Goal: Task Accomplishment & Management: Use online tool/utility

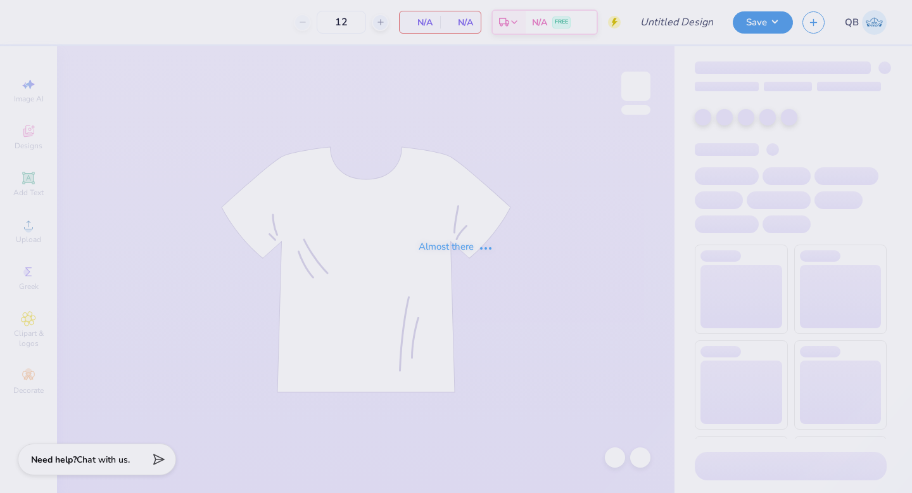
type input "Dphie bid day crewneck"
type input "dphie bidday bag"
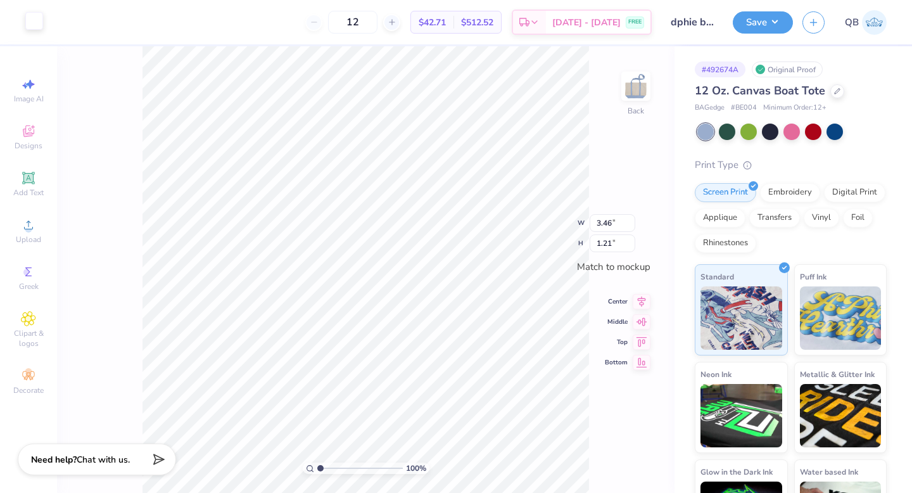
click at [41, 25] on div at bounding box center [34, 21] width 18 height 18
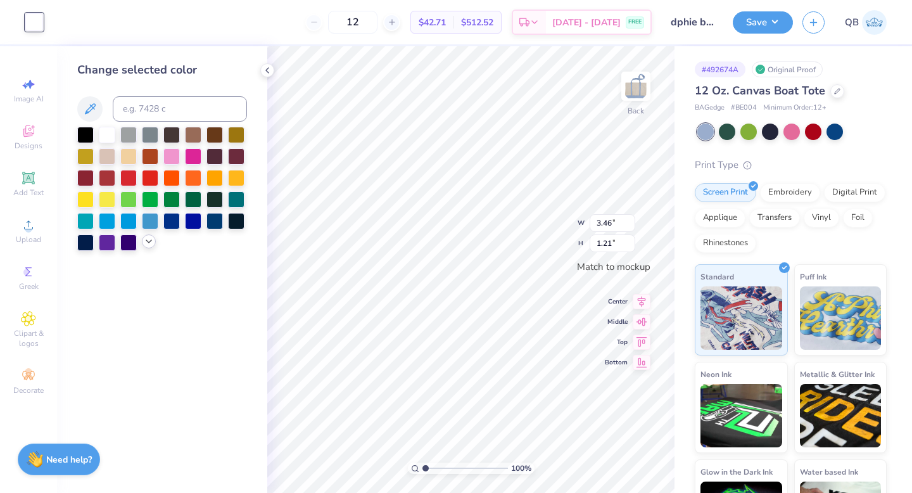
click at [149, 238] on icon at bounding box center [149, 241] width 10 height 10
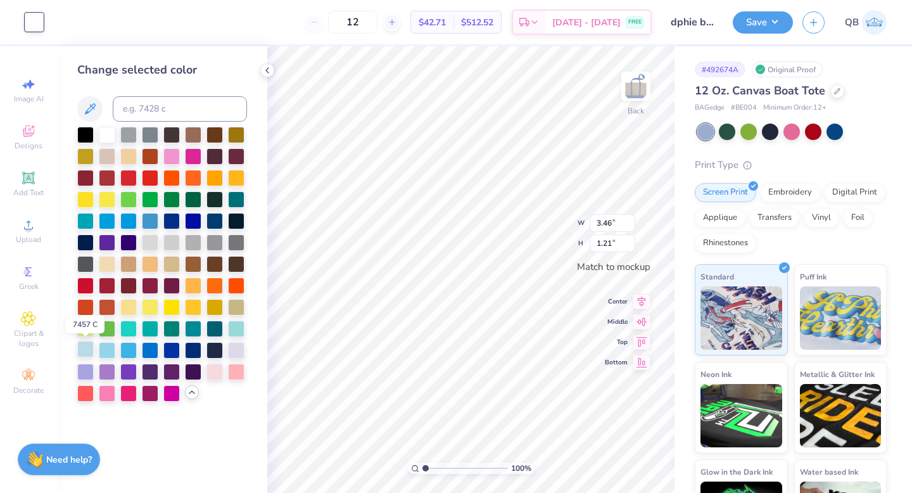
click at [83, 355] on div at bounding box center [85, 349] width 16 height 16
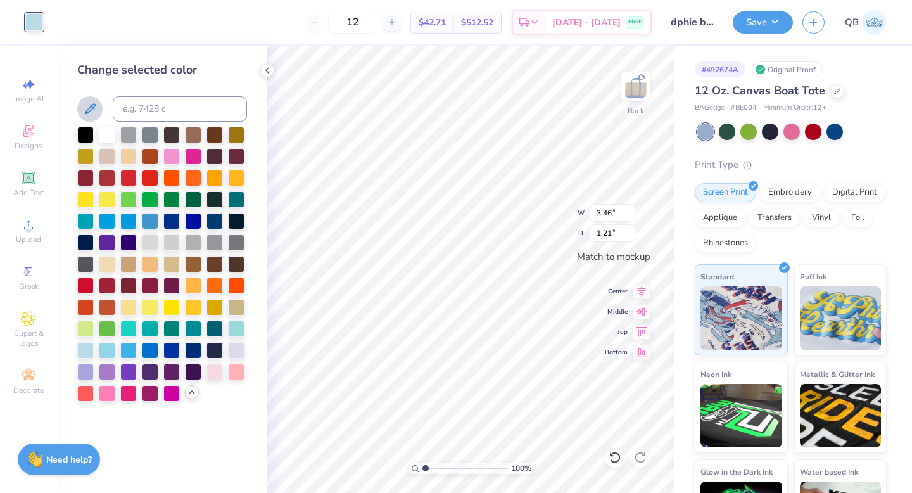
click at [84, 108] on icon at bounding box center [89, 108] width 15 height 15
click at [99, 109] on button at bounding box center [89, 108] width 25 height 25
click at [105, 135] on div at bounding box center [107, 133] width 16 height 16
click at [172, 267] on div at bounding box center [171, 263] width 16 height 16
click at [110, 154] on div at bounding box center [107, 155] width 16 height 16
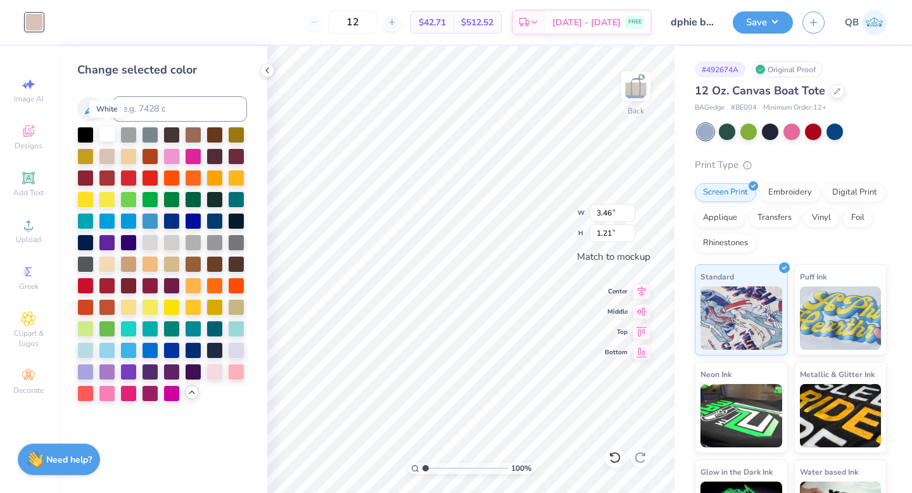
click at [110, 139] on div at bounding box center [107, 133] width 16 height 16
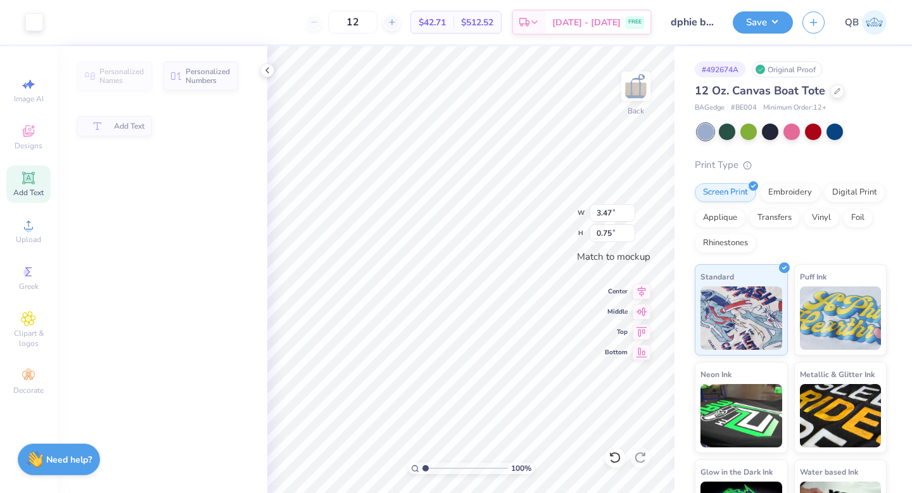
type input "3.47"
type input "0.75"
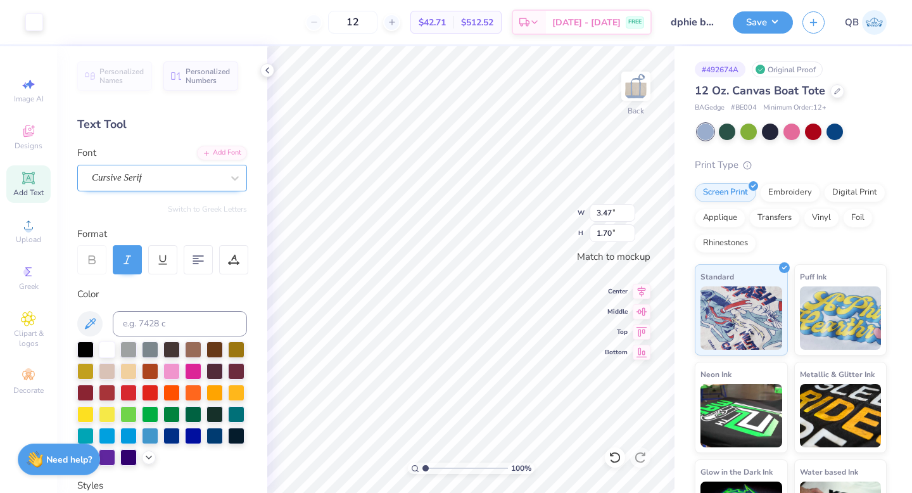
click at [189, 174] on div "Cursive Serif" at bounding box center [157, 178] width 133 height 20
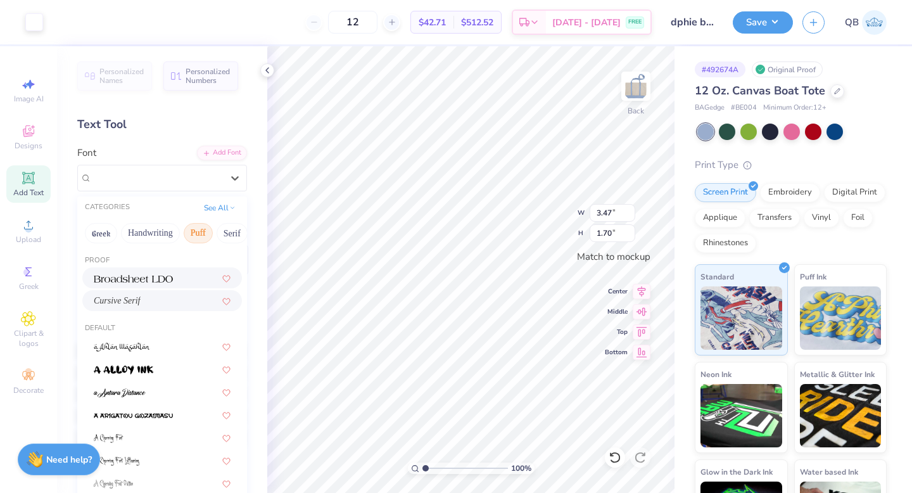
click at [194, 233] on button "Puff" at bounding box center [198, 233] width 29 height 20
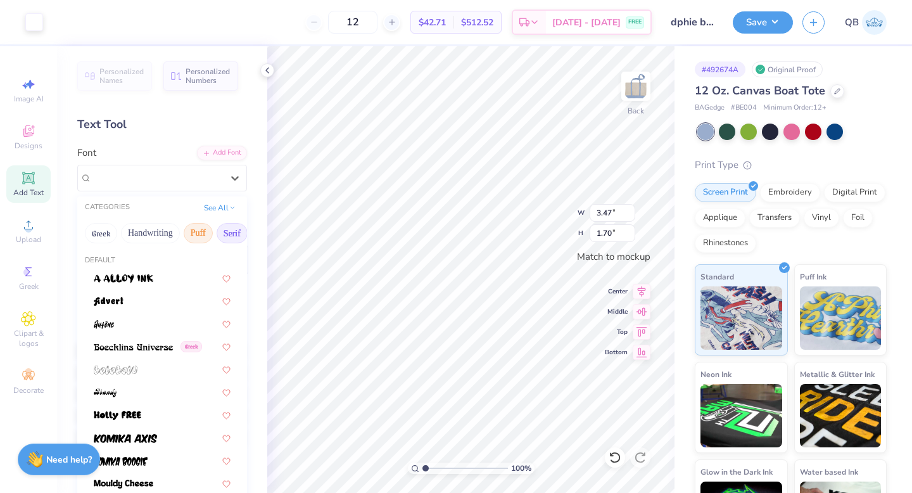
click at [231, 233] on button "Serif" at bounding box center [232, 233] width 31 height 20
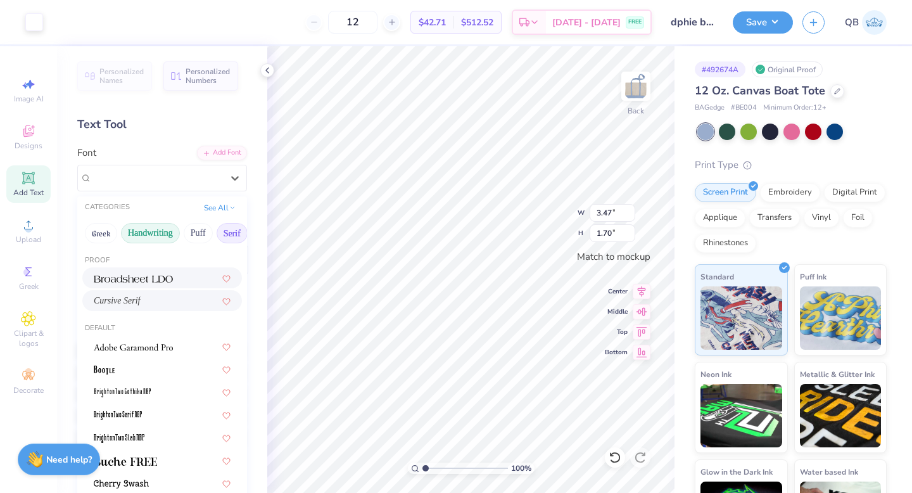
click at [162, 228] on button "Handwriting" at bounding box center [150, 233] width 59 height 20
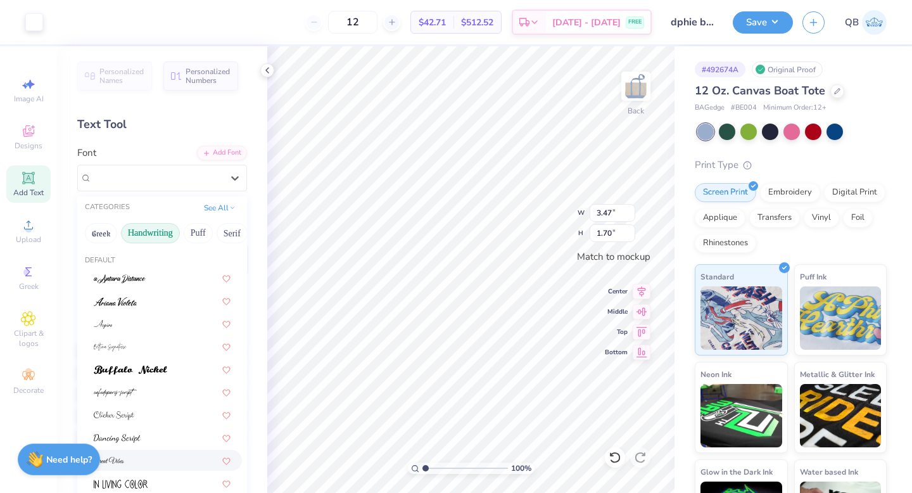
click at [148, 459] on div at bounding box center [162, 459] width 137 height 13
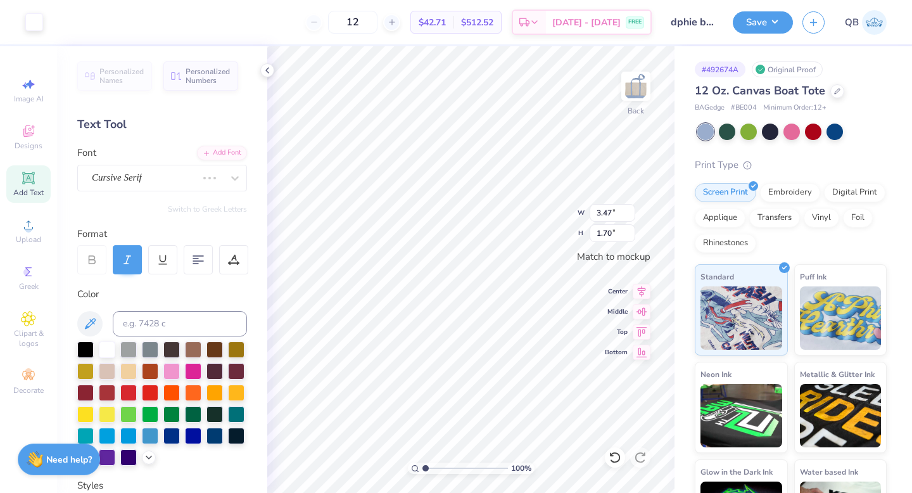
type input "2.28"
type input "1.68"
click at [618, 455] on icon at bounding box center [615, 457] width 13 height 13
type input "3.47"
type input "1.70"
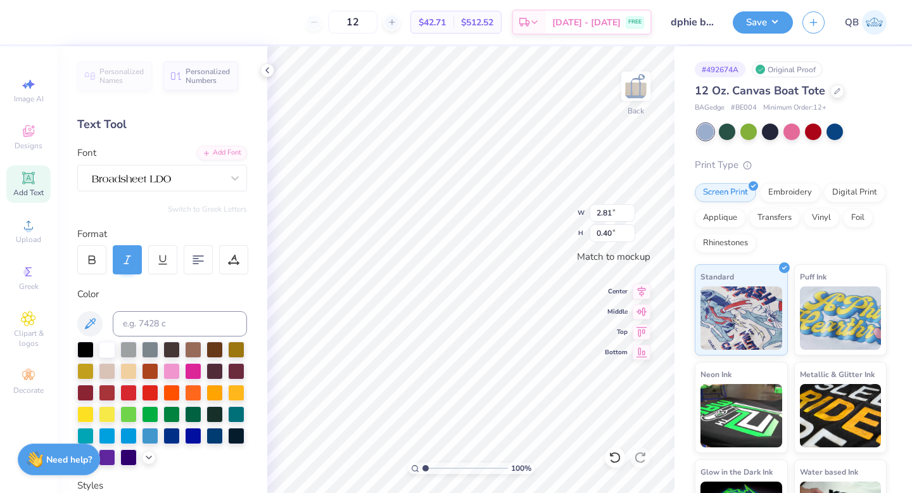
type input "2.81"
type input "0.40"
type input "3.11"
type input "1.52"
drag, startPoint x: 383, startPoint y: 25, endPoint x: 353, endPoint y: 22, distance: 30.0
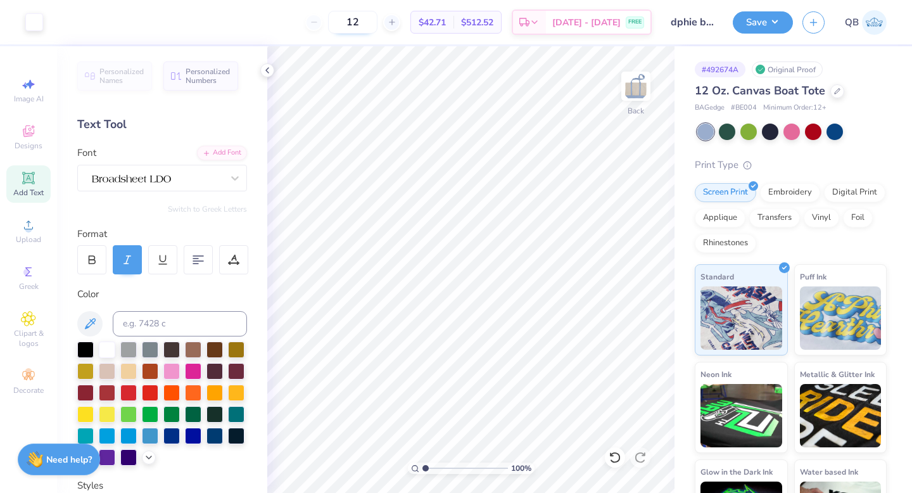
click at [353, 22] on input "12" at bounding box center [352, 22] width 49 height 23
type input "24"
click at [836, 132] on div at bounding box center [835, 130] width 16 height 16
click at [767, 130] on div at bounding box center [770, 130] width 16 height 16
click at [732, 132] on div at bounding box center [727, 130] width 16 height 16
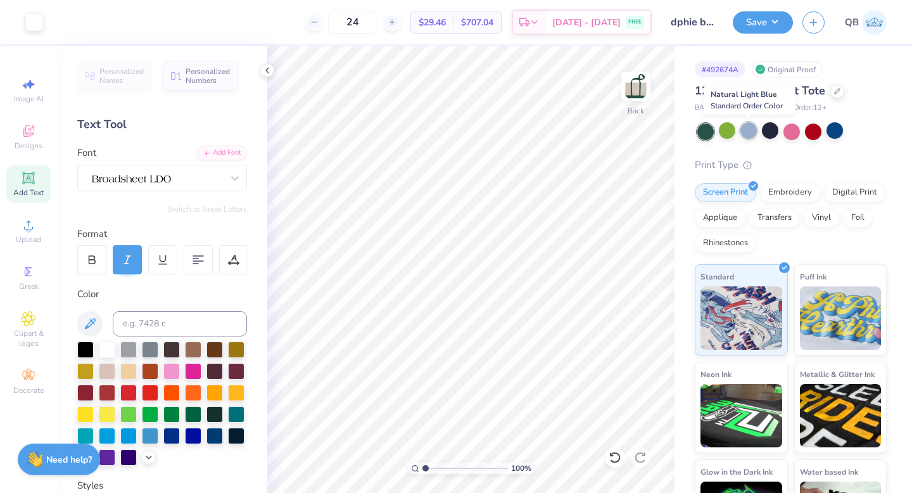
click at [745, 132] on div at bounding box center [748, 130] width 16 height 16
click at [837, 91] on icon at bounding box center [837, 90] width 6 height 6
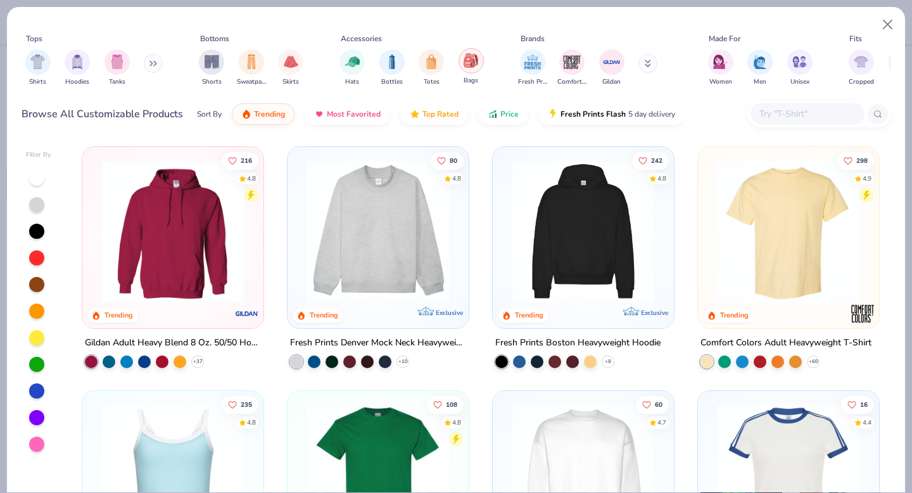
click at [467, 69] on div "filter for Bags" at bounding box center [471, 60] width 25 height 25
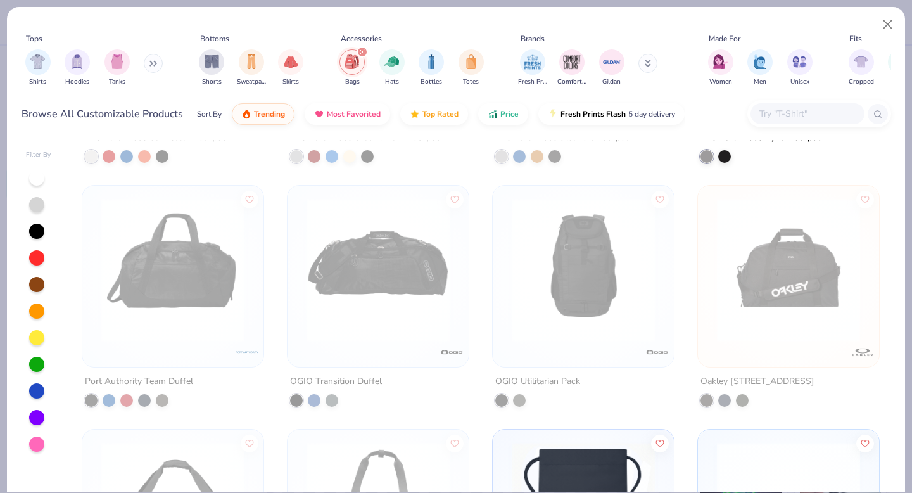
scroll to position [1484, 0]
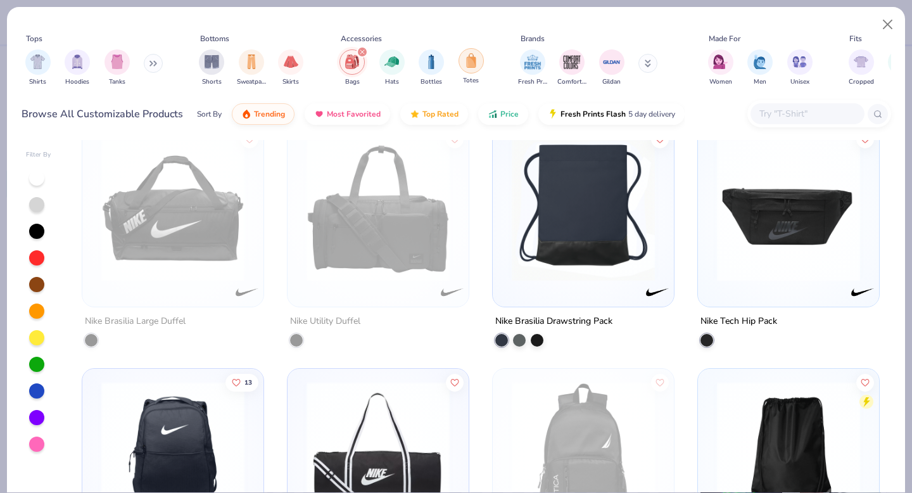
click at [470, 59] on img "filter for Totes" at bounding box center [471, 60] width 14 height 15
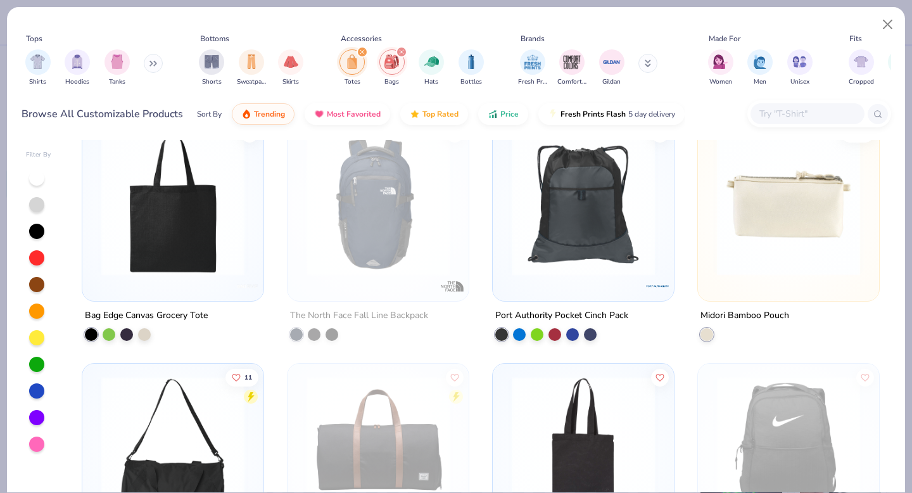
scroll to position [674, 0]
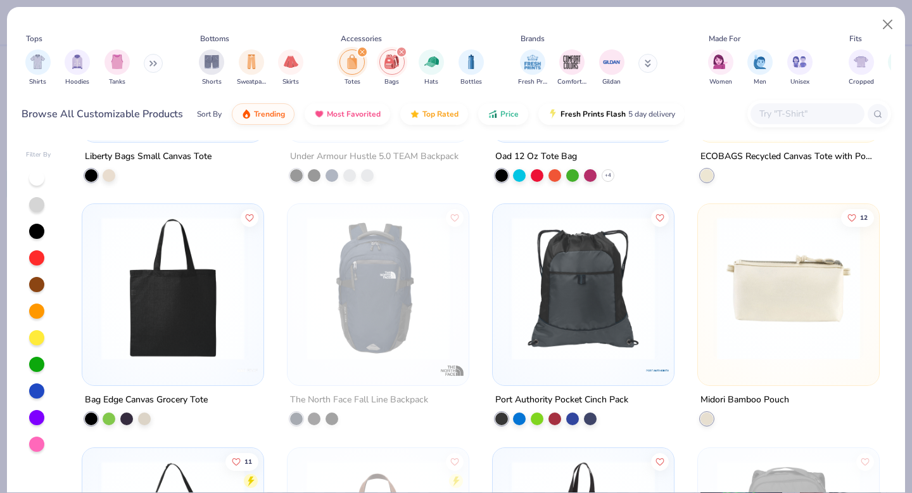
click at [816, 277] on img at bounding box center [789, 288] width 156 height 143
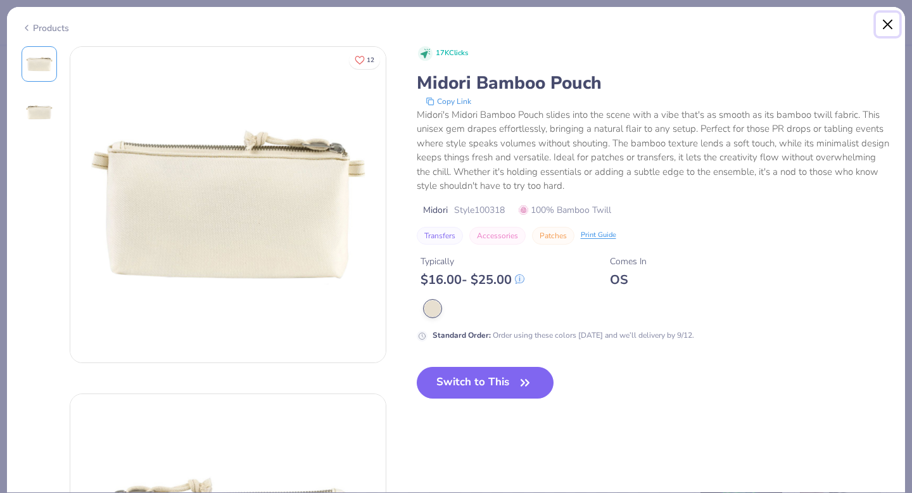
click at [887, 16] on button "Close" at bounding box center [888, 25] width 24 height 24
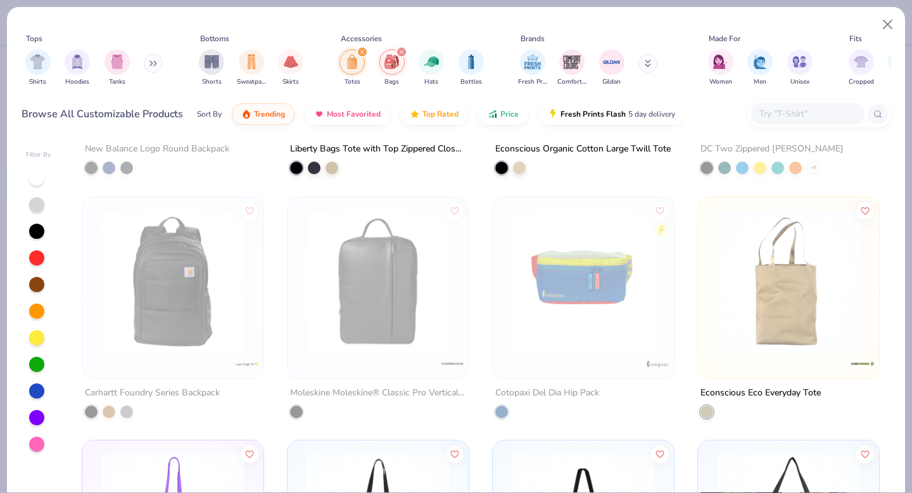
scroll to position [1241, 0]
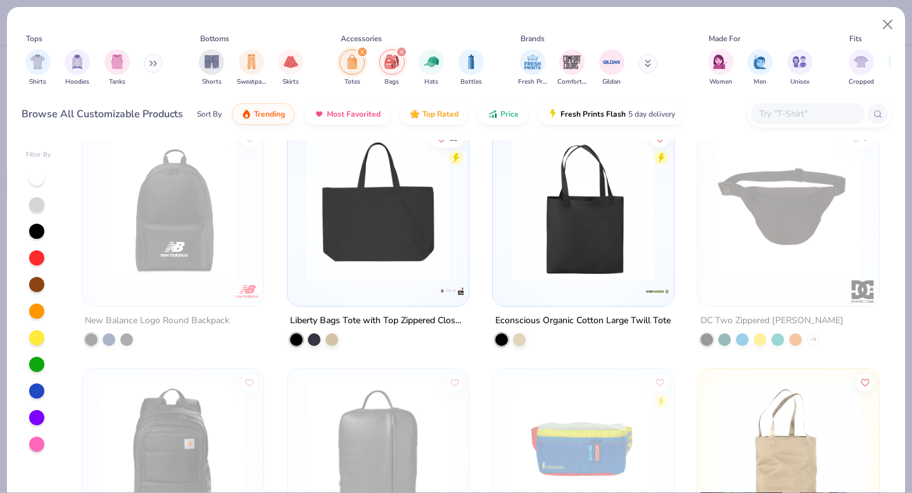
click at [409, 219] on img at bounding box center [378, 208] width 156 height 143
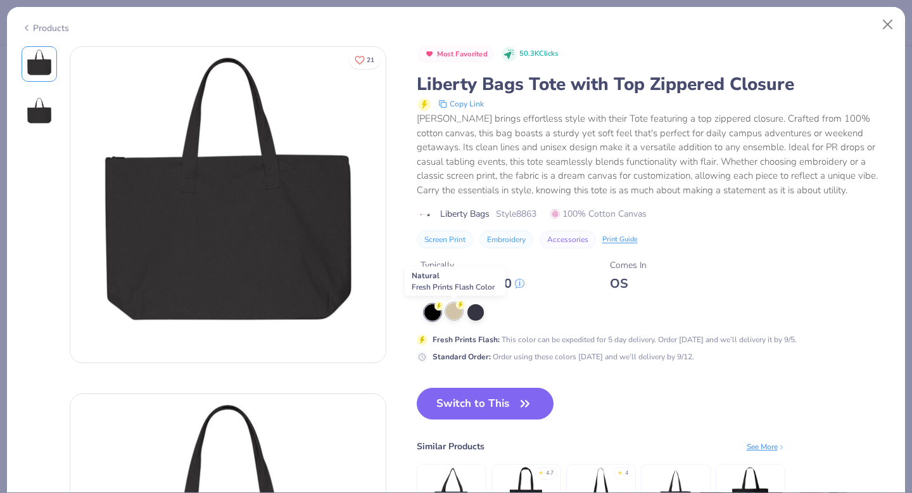
click at [453, 312] on div at bounding box center [454, 311] width 16 height 16
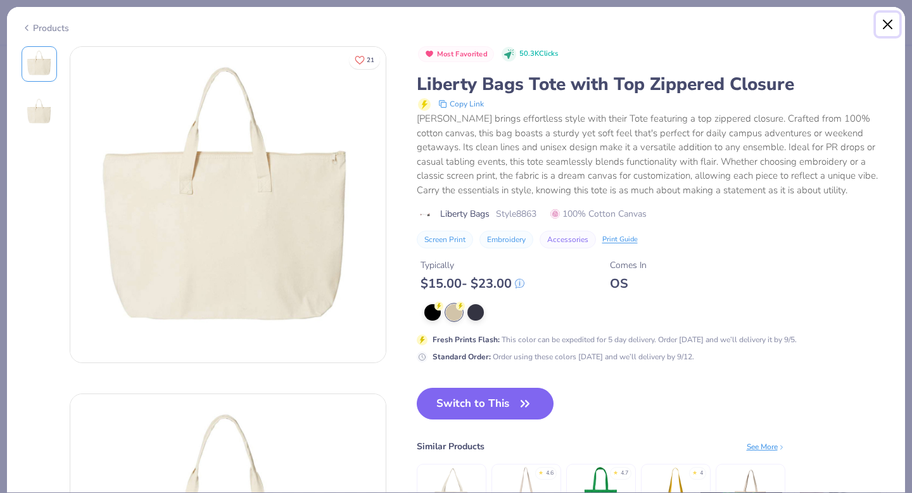
click at [887, 22] on button "Close" at bounding box center [888, 25] width 24 height 24
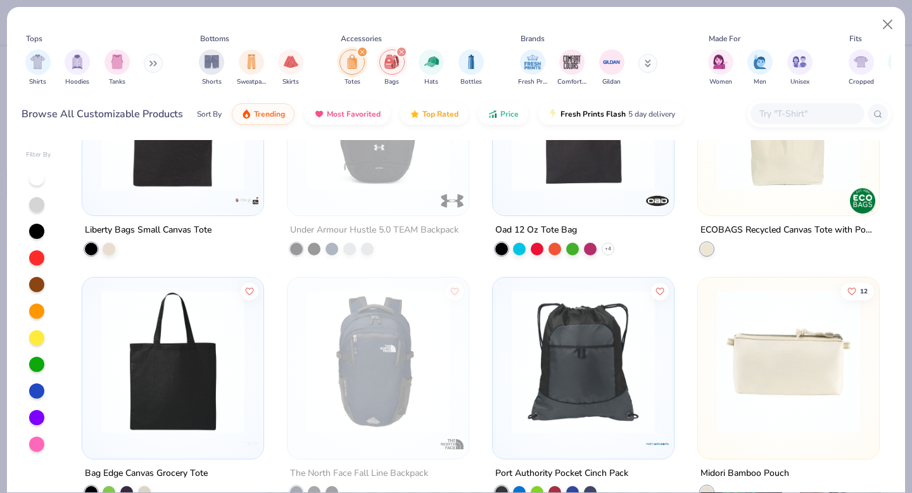
scroll to position [600, 0]
click at [814, 378] on img at bounding box center [789, 362] width 156 height 143
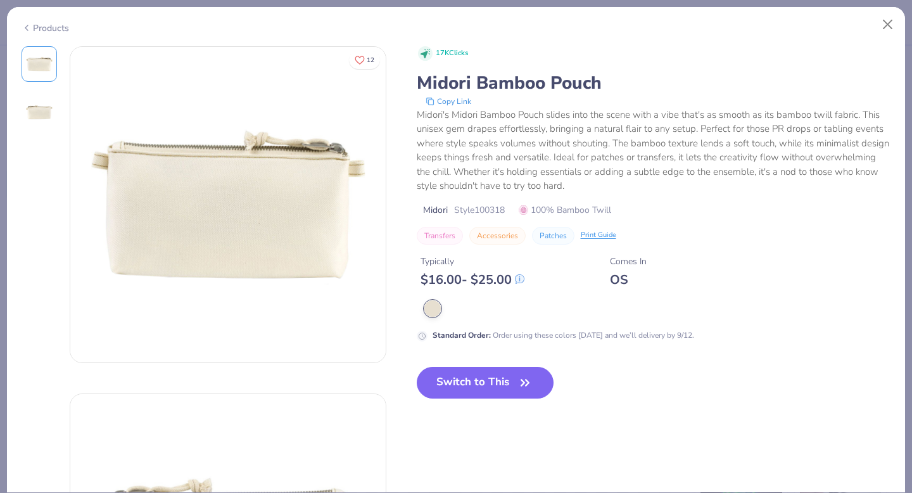
click at [44, 110] on img at bounding box center [39, 112] width 30 height 30
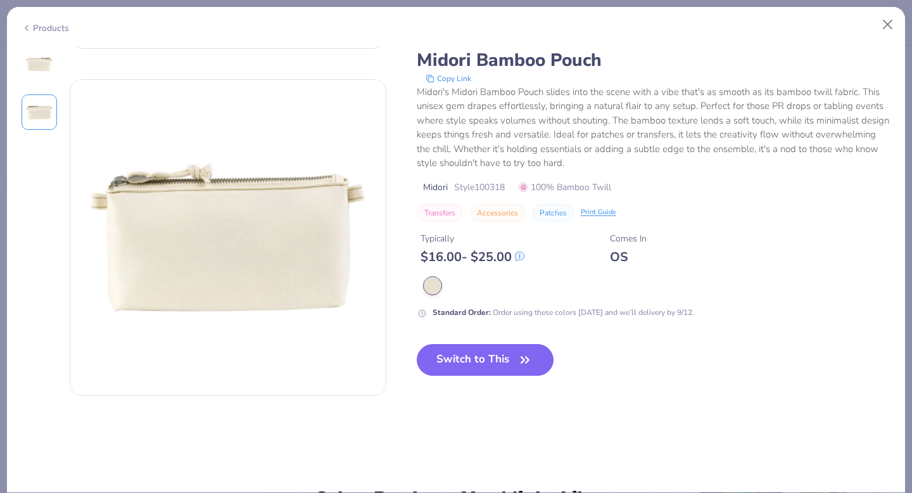
scroll to position [347, 0]
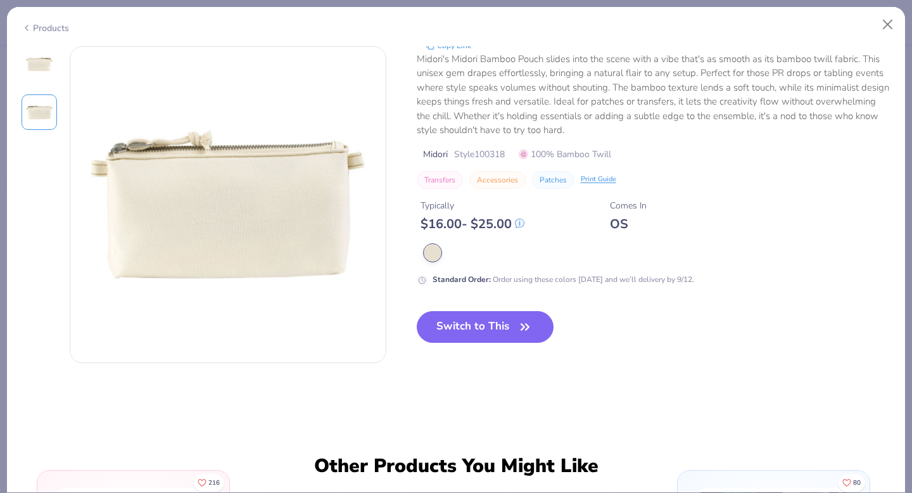
click at [34, 65] on img at bounding box center [39, 64] width 30 height 30
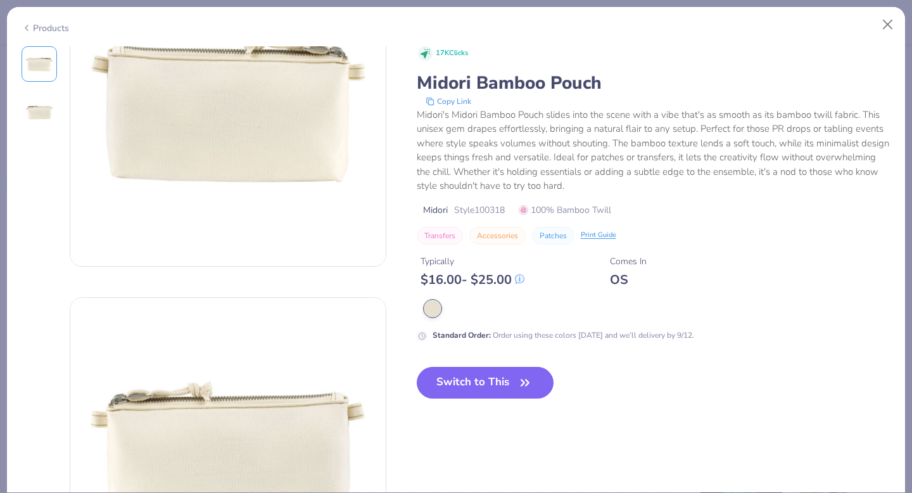
scroll to position [0, 0]
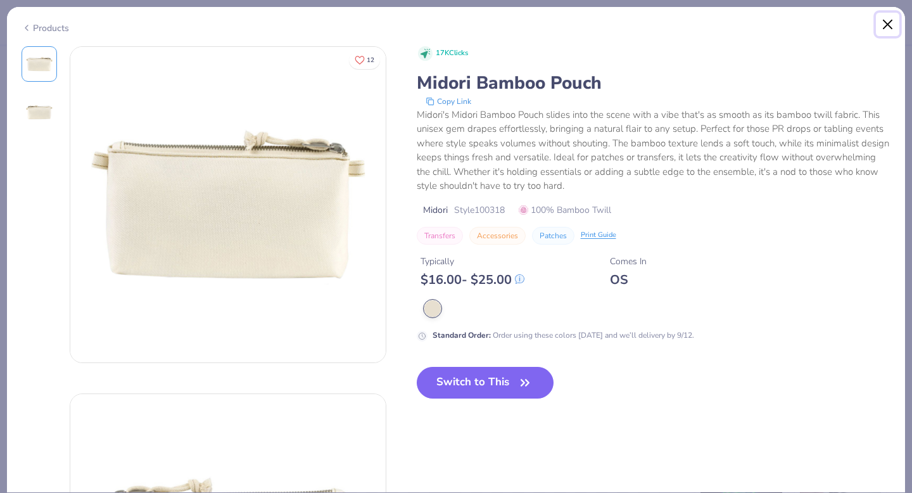
click at [887, 18] on button "Close" at bounding box center [888, 25] width 24 height 24
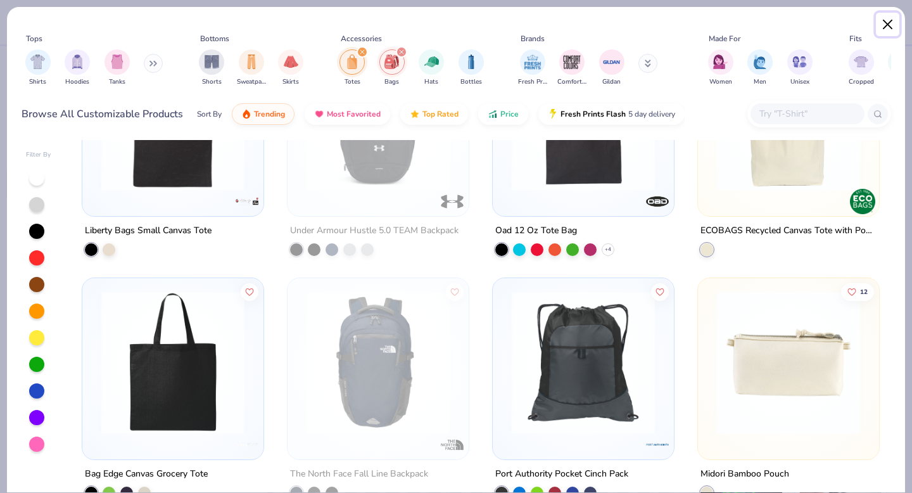
click at [892, 19] on button "Close" at bounding box center [888, 25] width 24 height 24
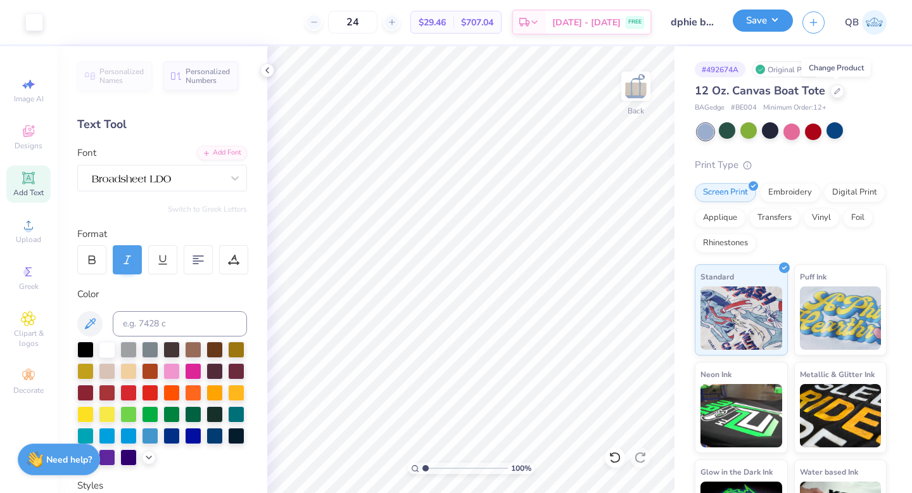
click at [770, 20] on button "Save" at bounding box center [763, 21] width 60 height 22
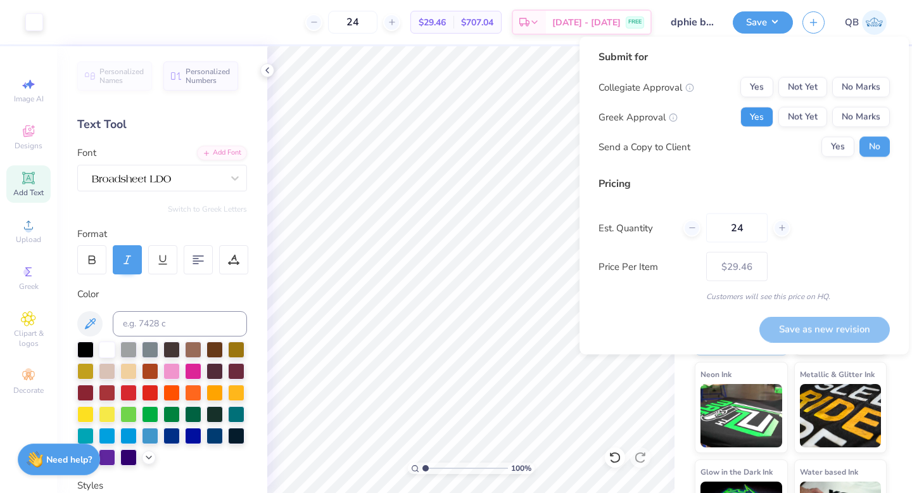
click at [756, 121] on button "Yes" at bounding box center [756, 117] width 33 height 20
click at [856, 83] on button "No Marks" at bounding box center [861, 87] width 58 height 20
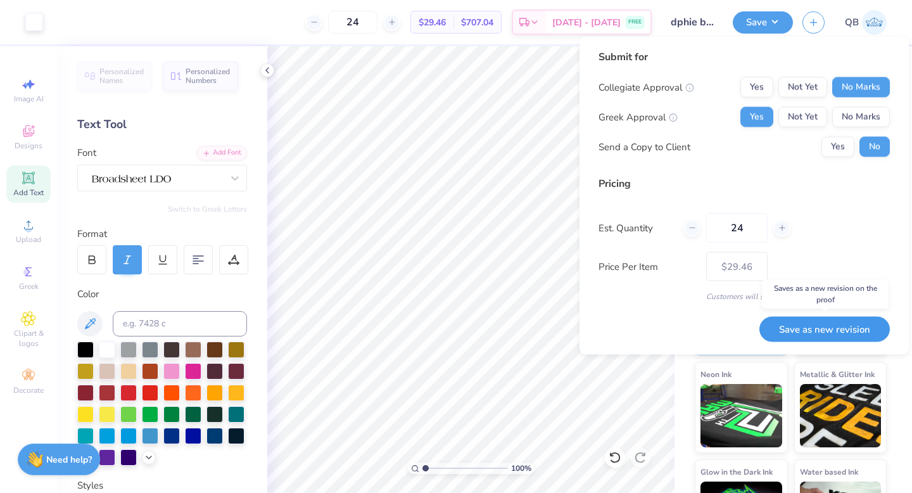
click at [835, 326] on button "Save as new revision" at bounding box center [824, 329] width 130 height 26
type input "$29.46"
